Goal: Register for event/course

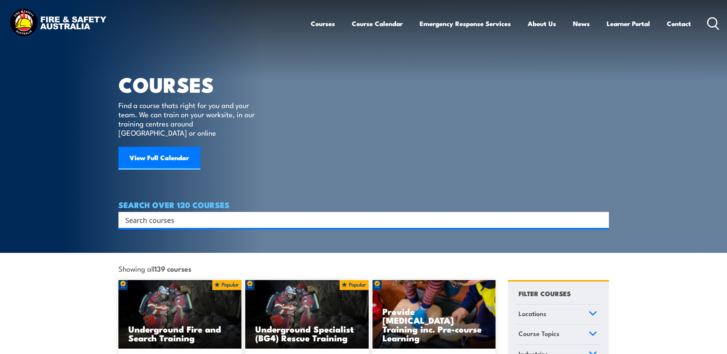
click at [294, 156] on input "Search input" at bounding box center [358, 220] width 467 height 12
click at [304, 156] on div "Search" at bounding box center [363, 220] width 491 height 16
click at [303, 156] on section "COURSES Find a course thats right for you and your team. We can train on your w…" at bounding box center [363, 126] width 727 height 253
click at [302, 156] on input "Search input" at bounding box center [358, 220] width 467 height 12
type input "LVCPR"
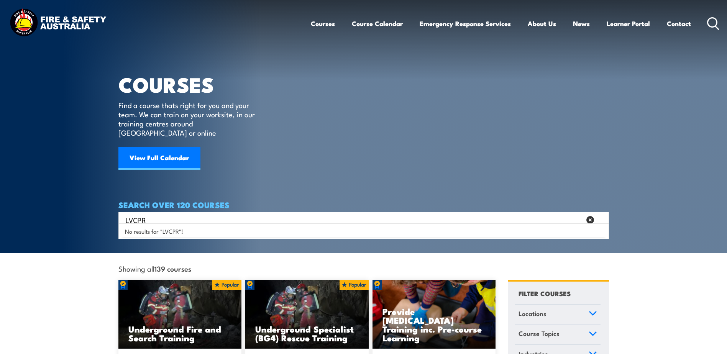
drag, startPoint x: 288, startPoint y: 212, endPoint x: 51, endPoint y: 196, distance: 237.1
click at [53, 156] on section "COURSES Find a course thats right for you and your team. We can train on your w…" at bounding box center [363, 126] width 727 height 253
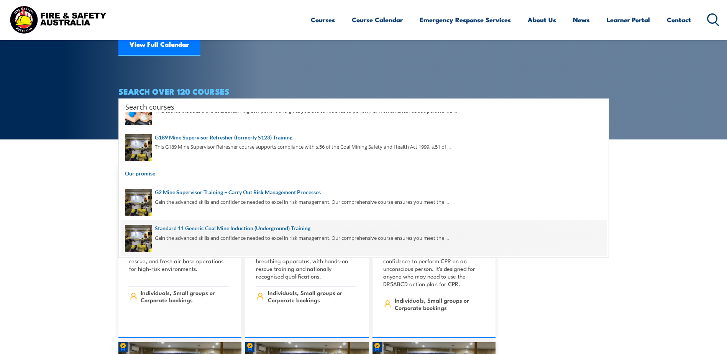
scroll to position [115, 0]
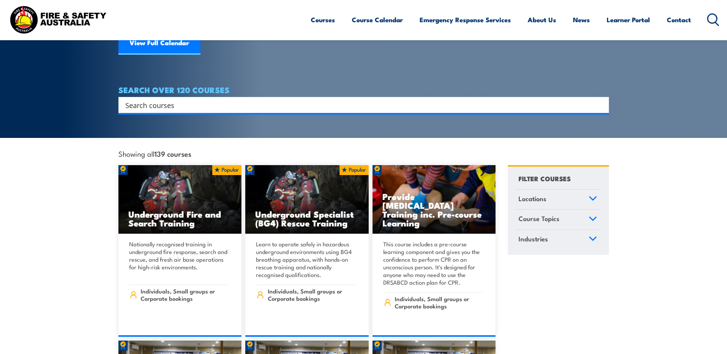
click at [429, 156] on icon at bounding box center [593, 218] width 7 height 3
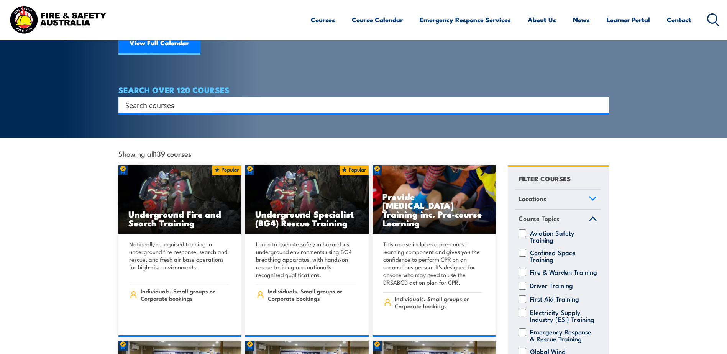
click at [429, 156] on icon at bounding box center [593, 218] width 8 height 5
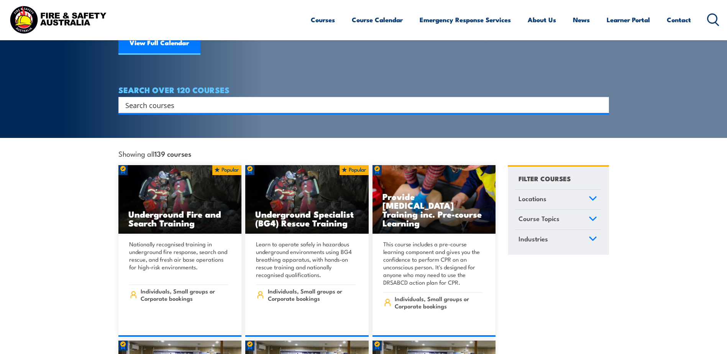
click at [429, 156] on icon at bounding box center [593, 238] width 7 height 3
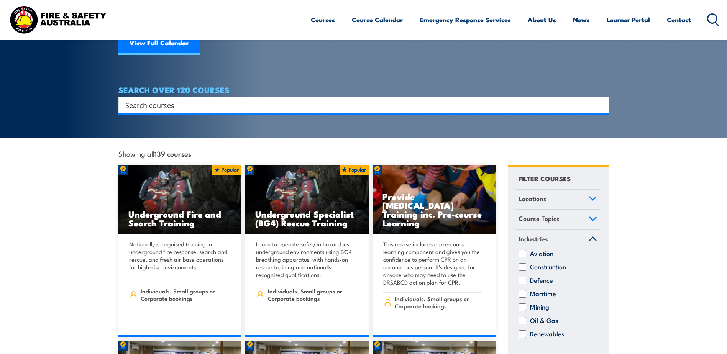
click at [429, 156] on icon at bounding box center [593, 238] width 7 height 3
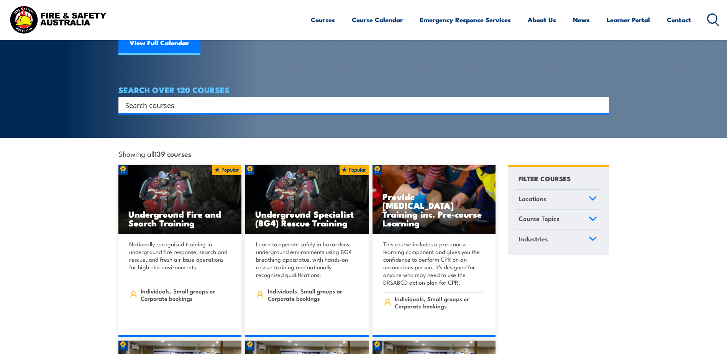
click at [429, 156] on icon at bounding box center [593, 238] width 7 height 3
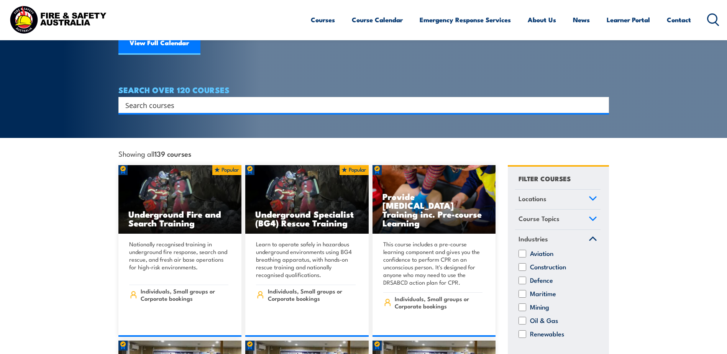
click at [429, 156] on input "Construction" at bounding box center [523, 267] width 8 height 8
checkbox input "true"
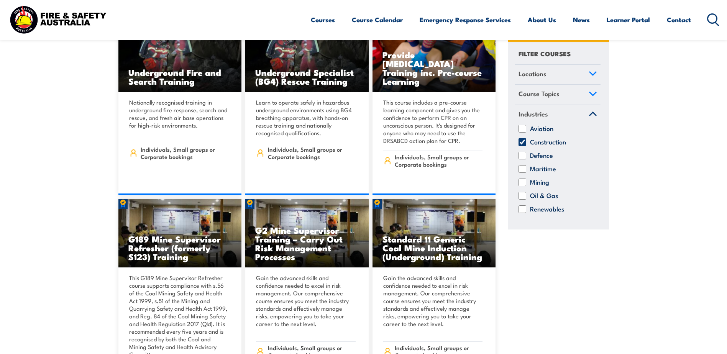
scroll to position [268, 0]
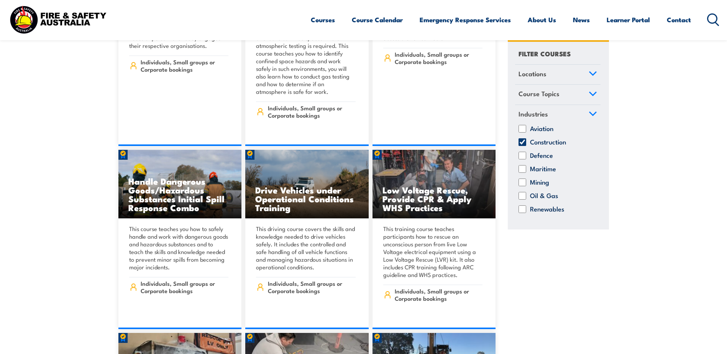
scroll to position [537, 0]
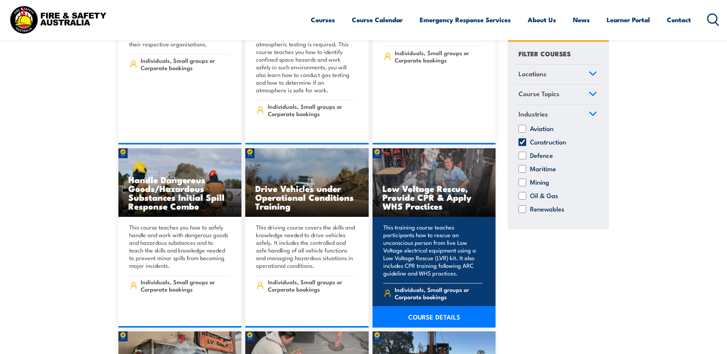
click at [447, 184] on h3 "Low Voltage Rescue, Provide CPR & Apply WHS Practices" at bounding box center [435, 197] width 104 height 26
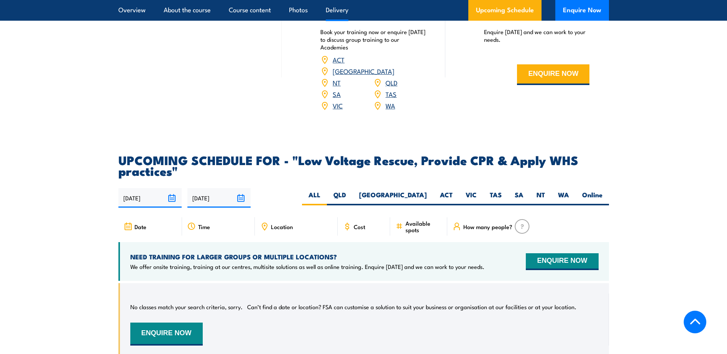
scroll to position [1227, 0]
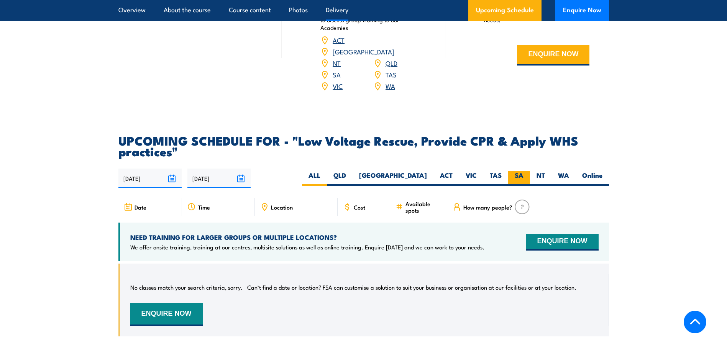
click at [523, 184] on label "SA" at bounding box center [519, 178] width 22 height 15
click at [524, 176] on input "SA" at bounding box center [526, 173] width 5 height 5
radio input "true"
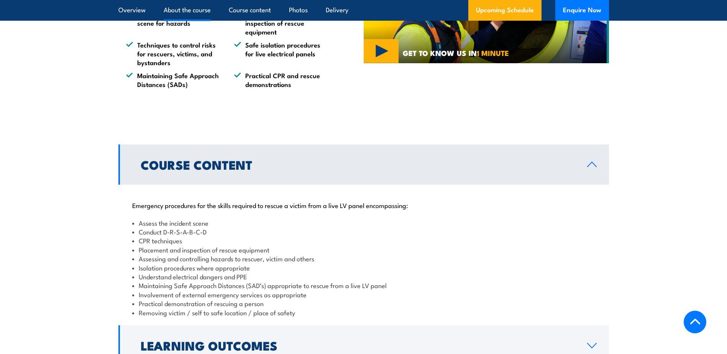
scroll to position [563, 0]
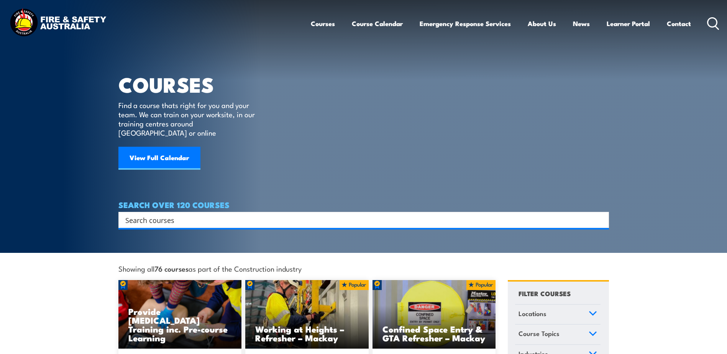
click at [271, 214] on input "Search input" at bounding box center [358, 220] width 467 height 12
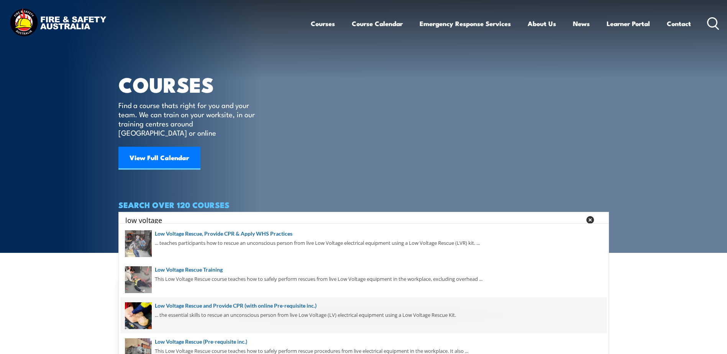
type input "low voltage"
click at [269, 310] on span at bounding box center [364, 316] width 486 height 36
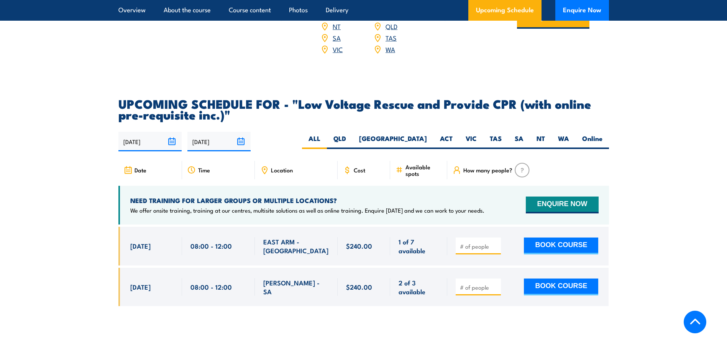
scroll to position [1188, 0]
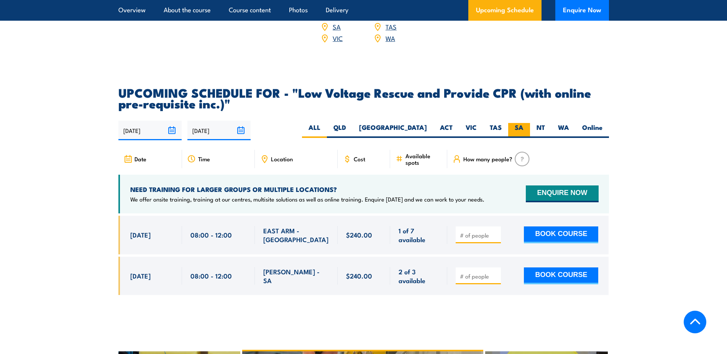
click at [518, 123] on label "SA" at bounding box center [519, 130] width 22 height 15
click at [524, 123] on input "SA" at bounding box center [526, 125] width 5 height 5
radio input "true"
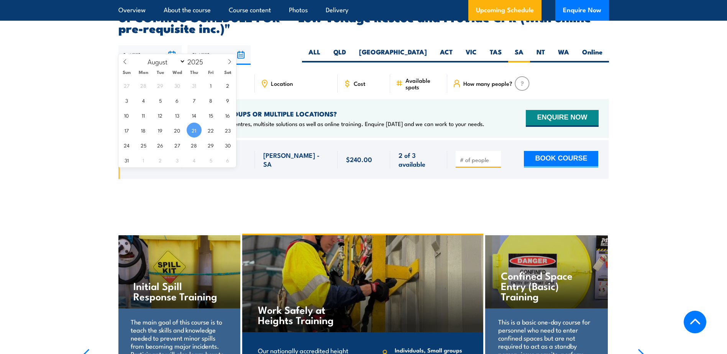
click at [171, 45] on input "21/08/2025" at bounding box center [149, 55] width 63 height 20
click at [140, 146] on span "25" at bounding box center [143, 145] width 15 height 15
type input "25/08/2025"
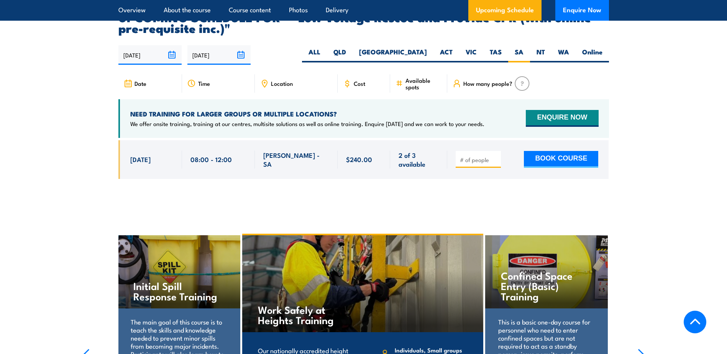
click at [240, 45] on input "17/02/2026" at bounding box center [218, 55] width 63 height 20
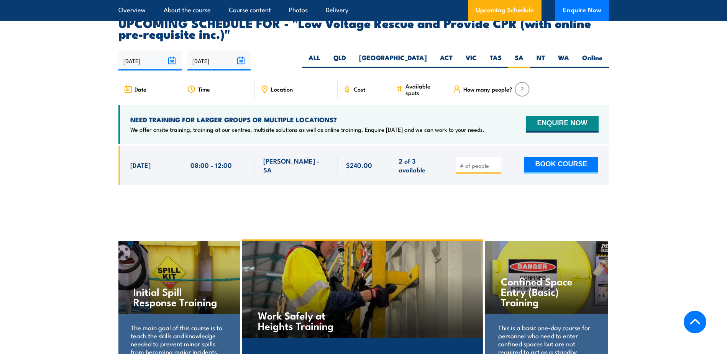
scroll to position [1264, 0]
